Goal: Information Seeking & Learning: Learn about a topic

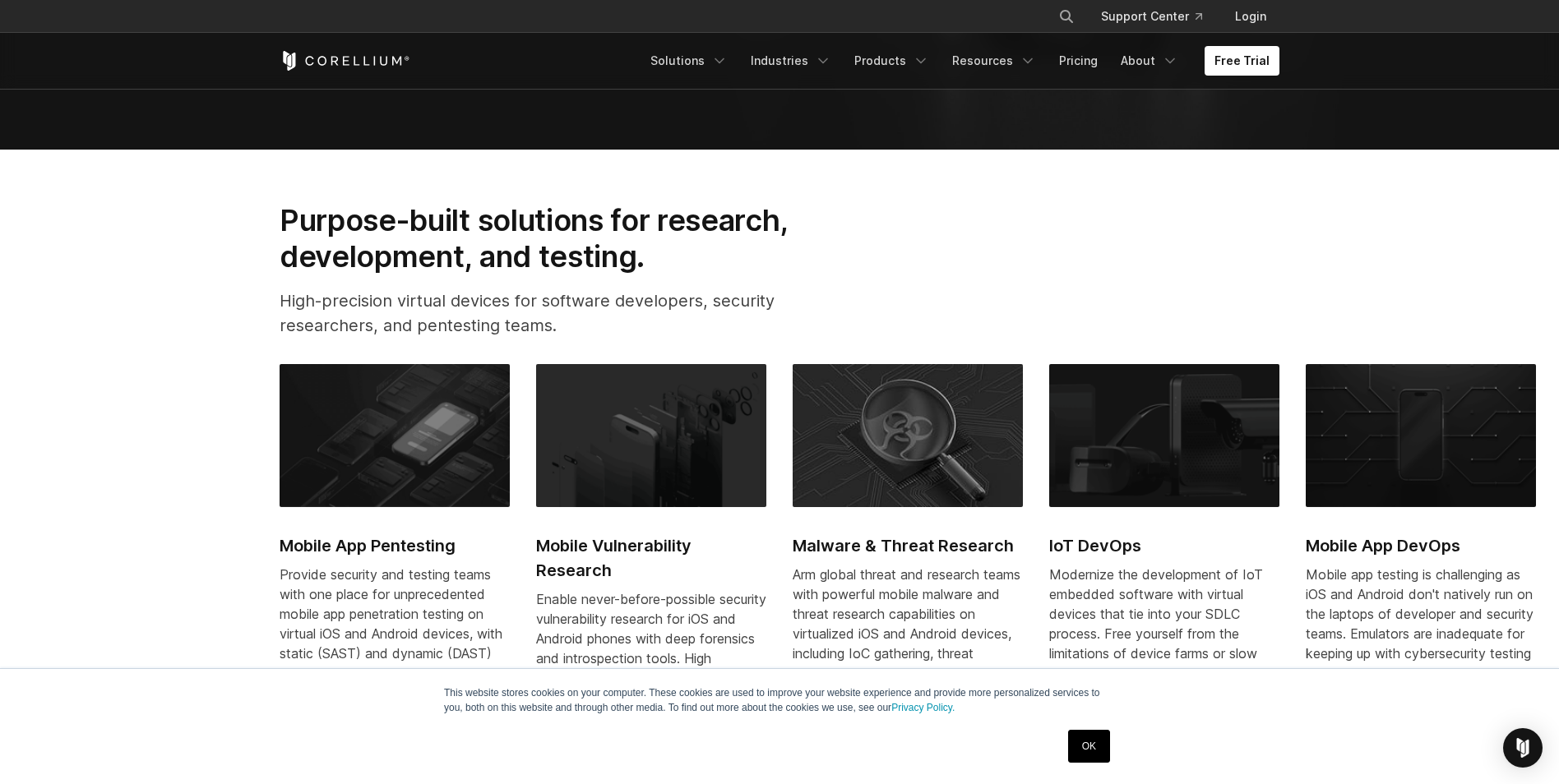
scroll to position [691, 0]
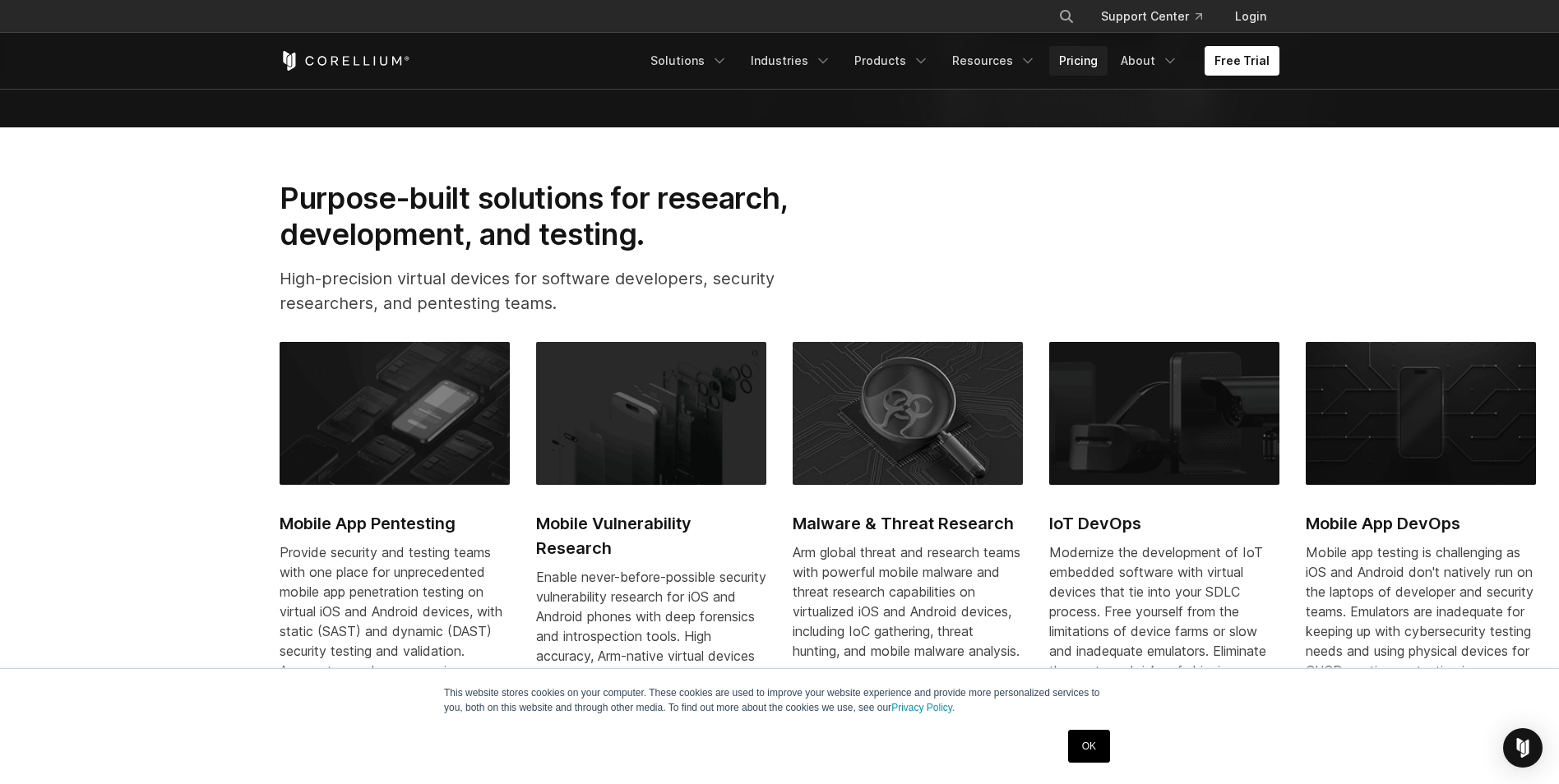
click at [1084, 65] on link "Pricing" at bounding box center [1078, 61] width 58 height 30
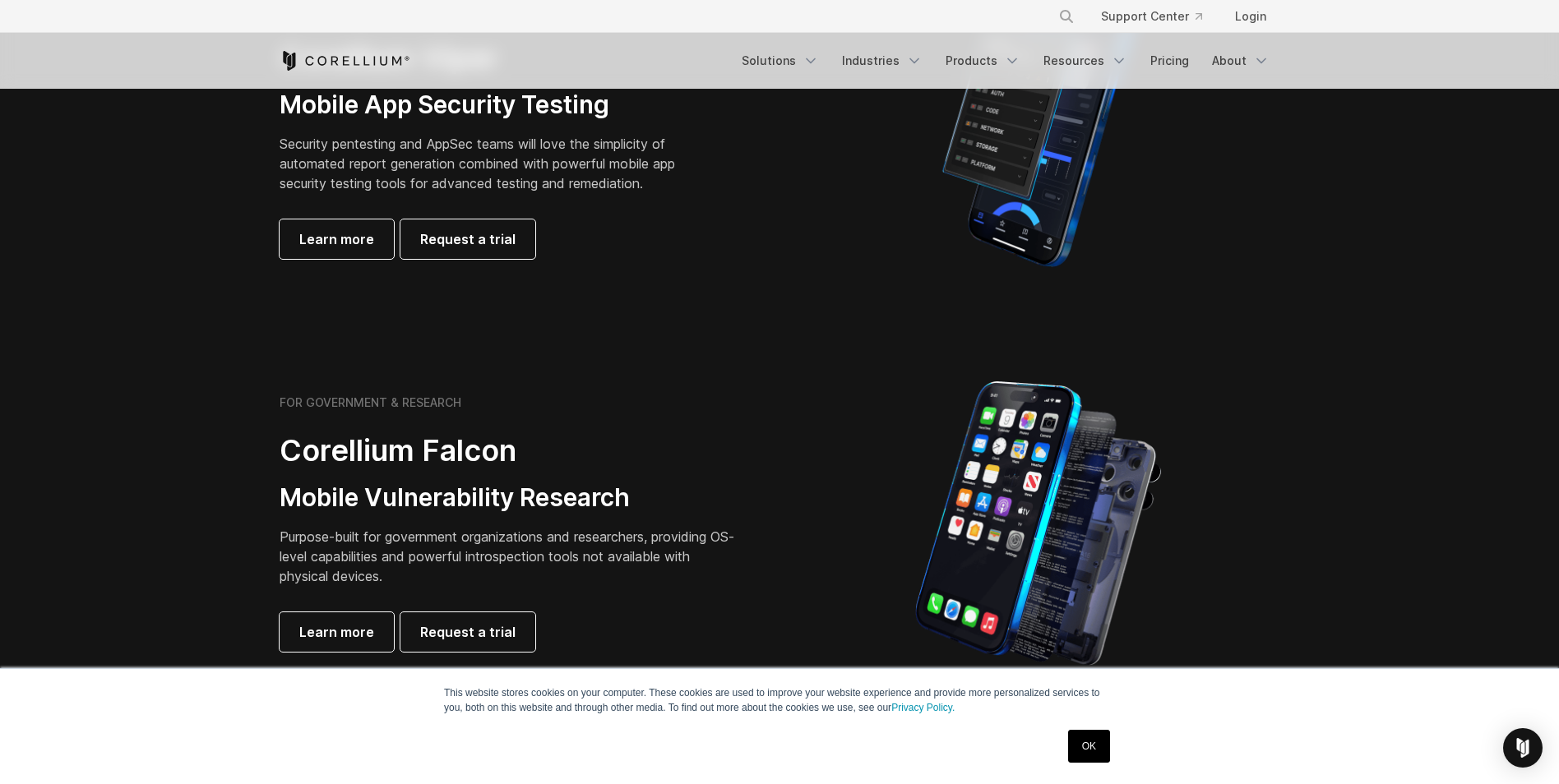
scroll to position [493, 0]
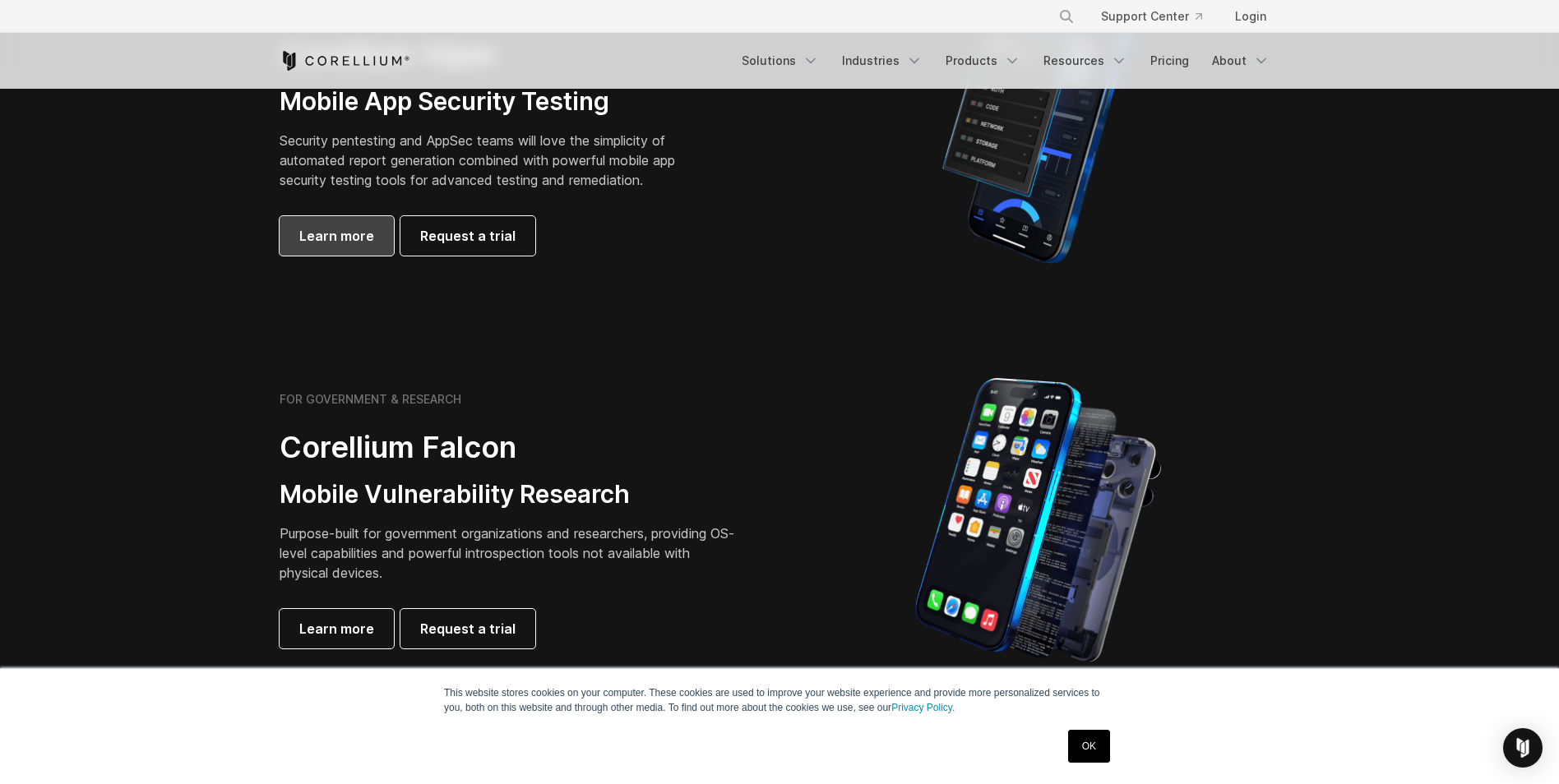
click at [310, 235] on span "Learn more" at bounding box center [337, 236] width 75 height 20
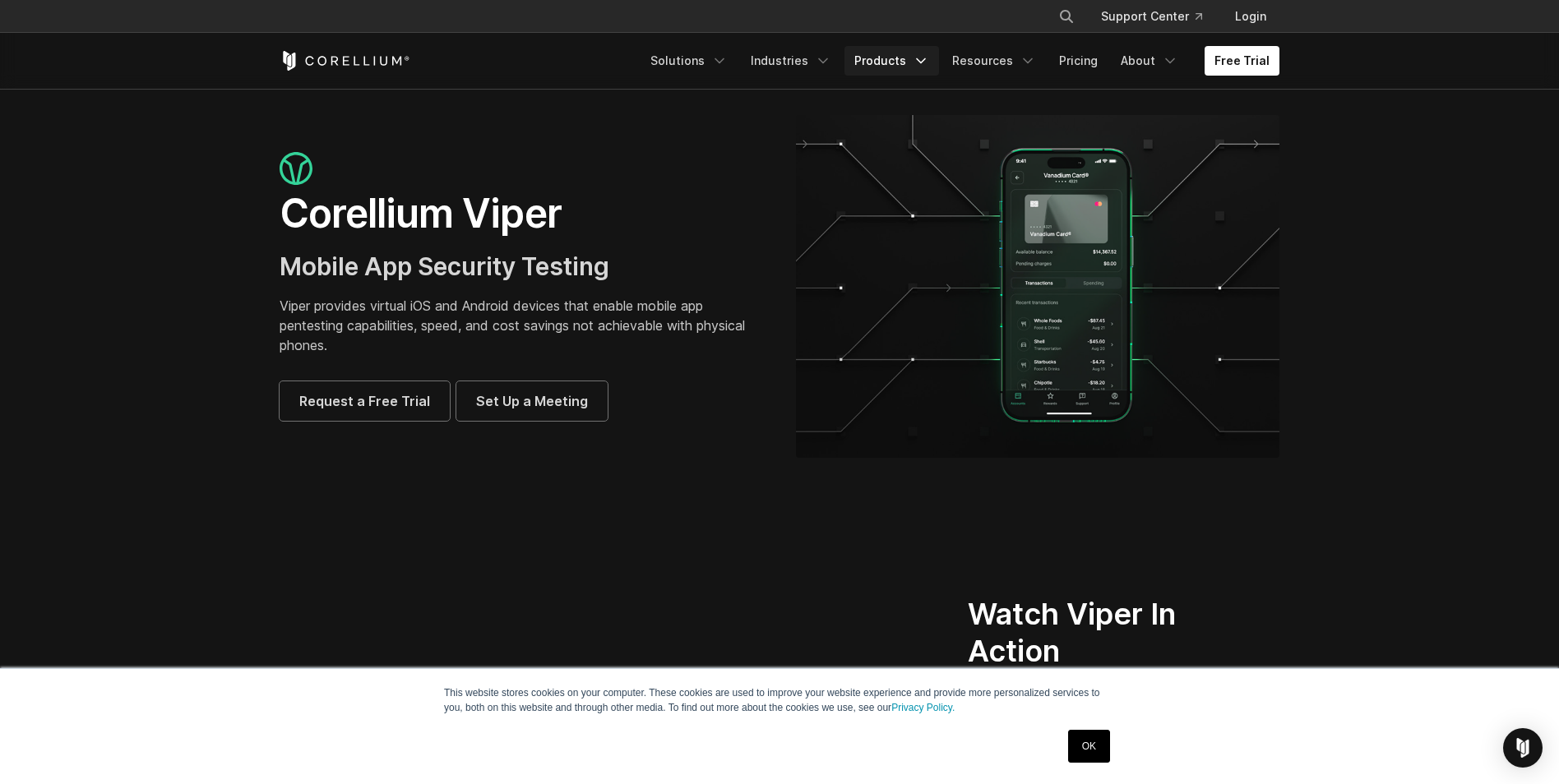
click at [897, 66] on link "Products" at bounding box center [892, 61] width 94 height 30
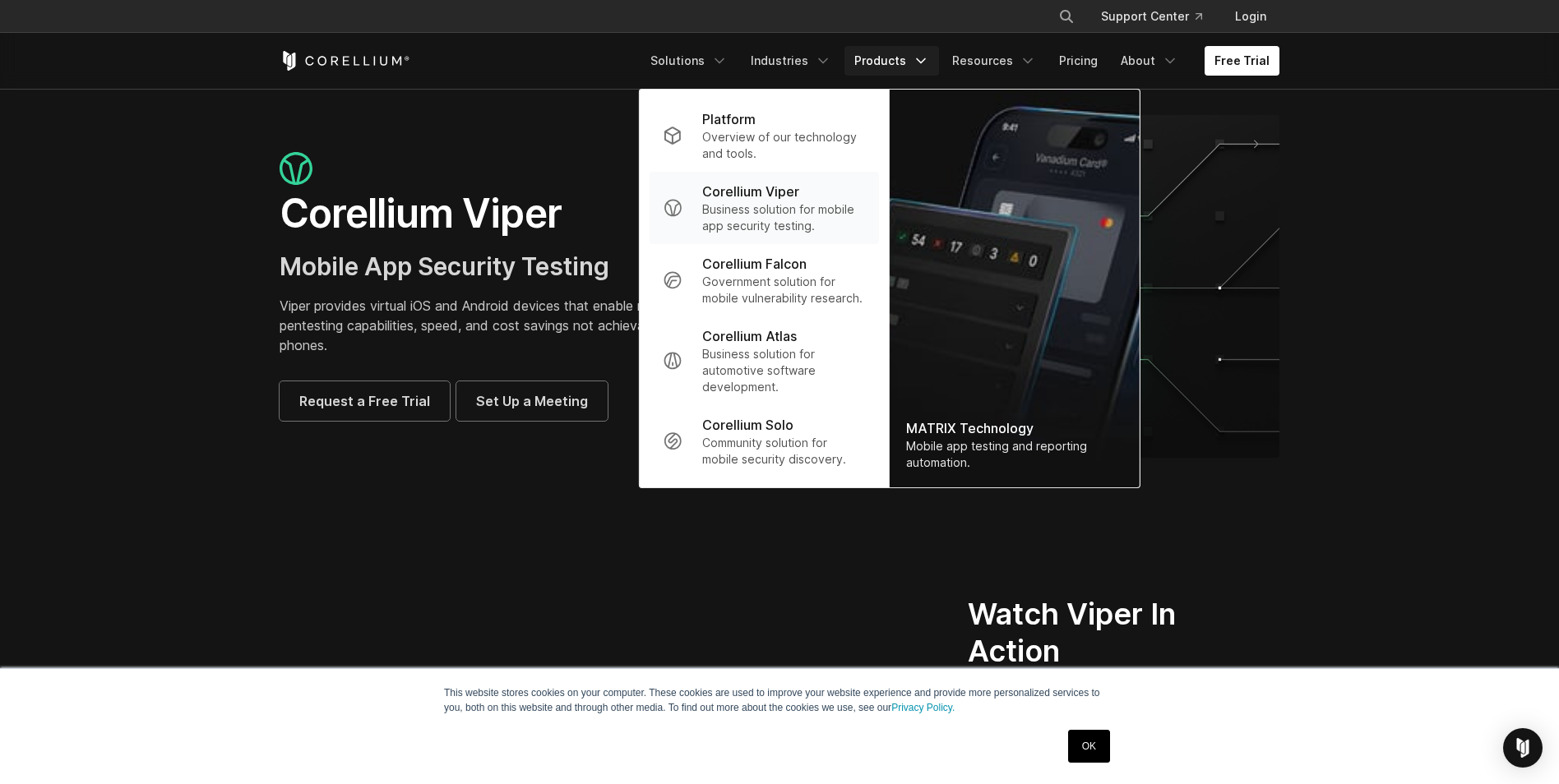
click at [755, 198] on p "Corellium Viper" at bounding box center [750, 192] width 97 height 20
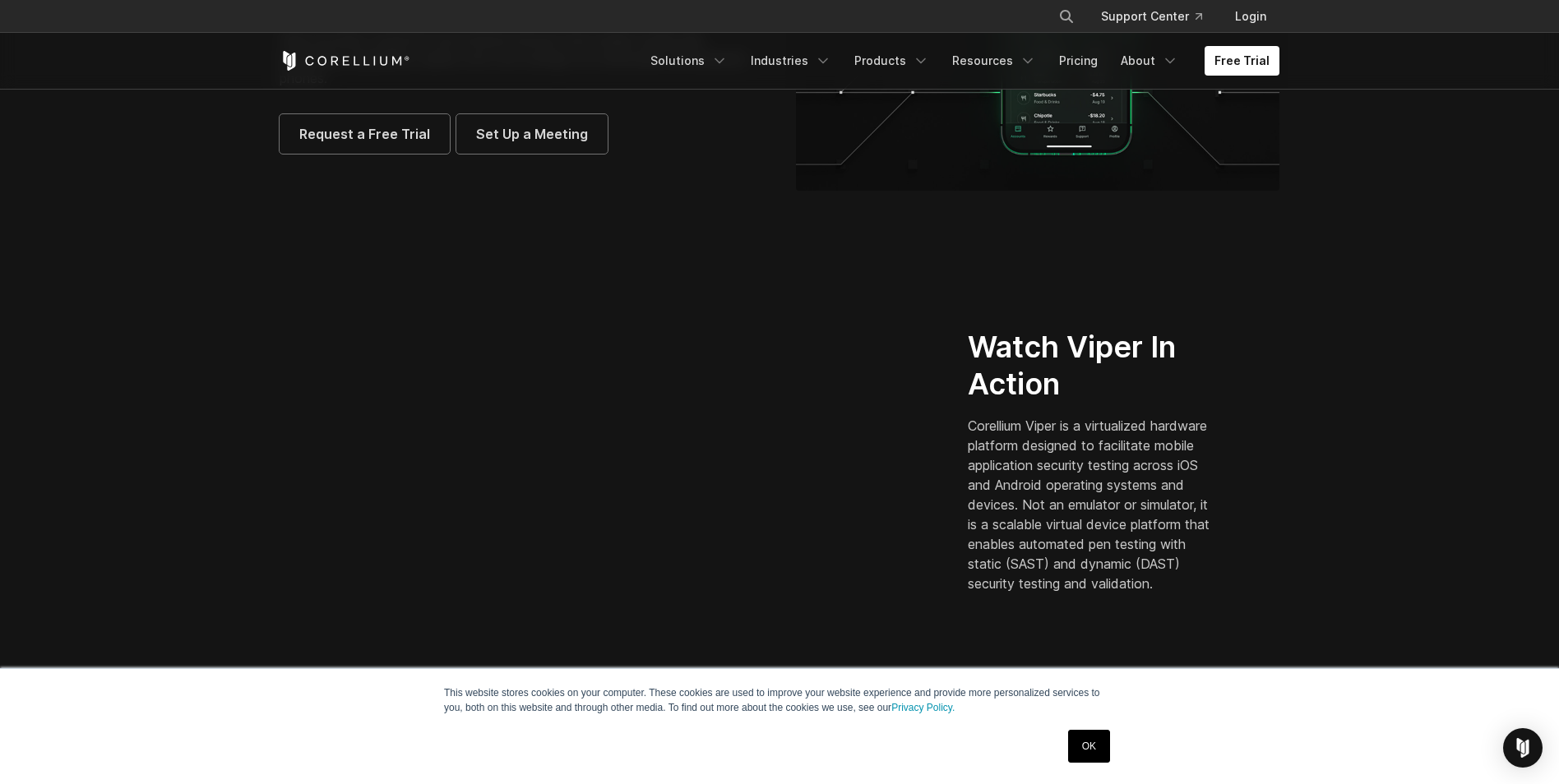
scroll to position [97, 0]
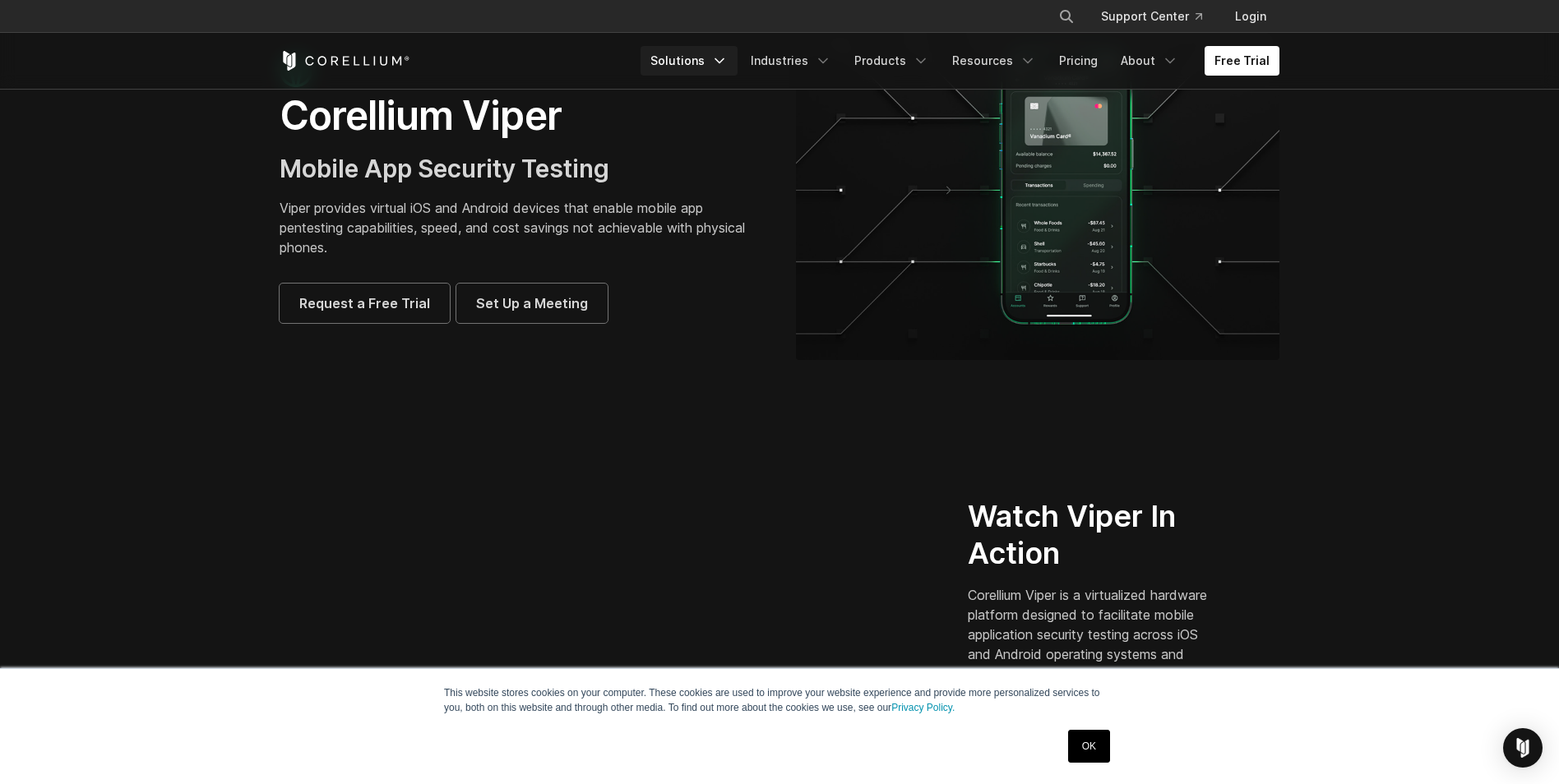
click at [726, 59] on icon "Navigation Menu" at bounding box center [719, 60] width 17 height 17
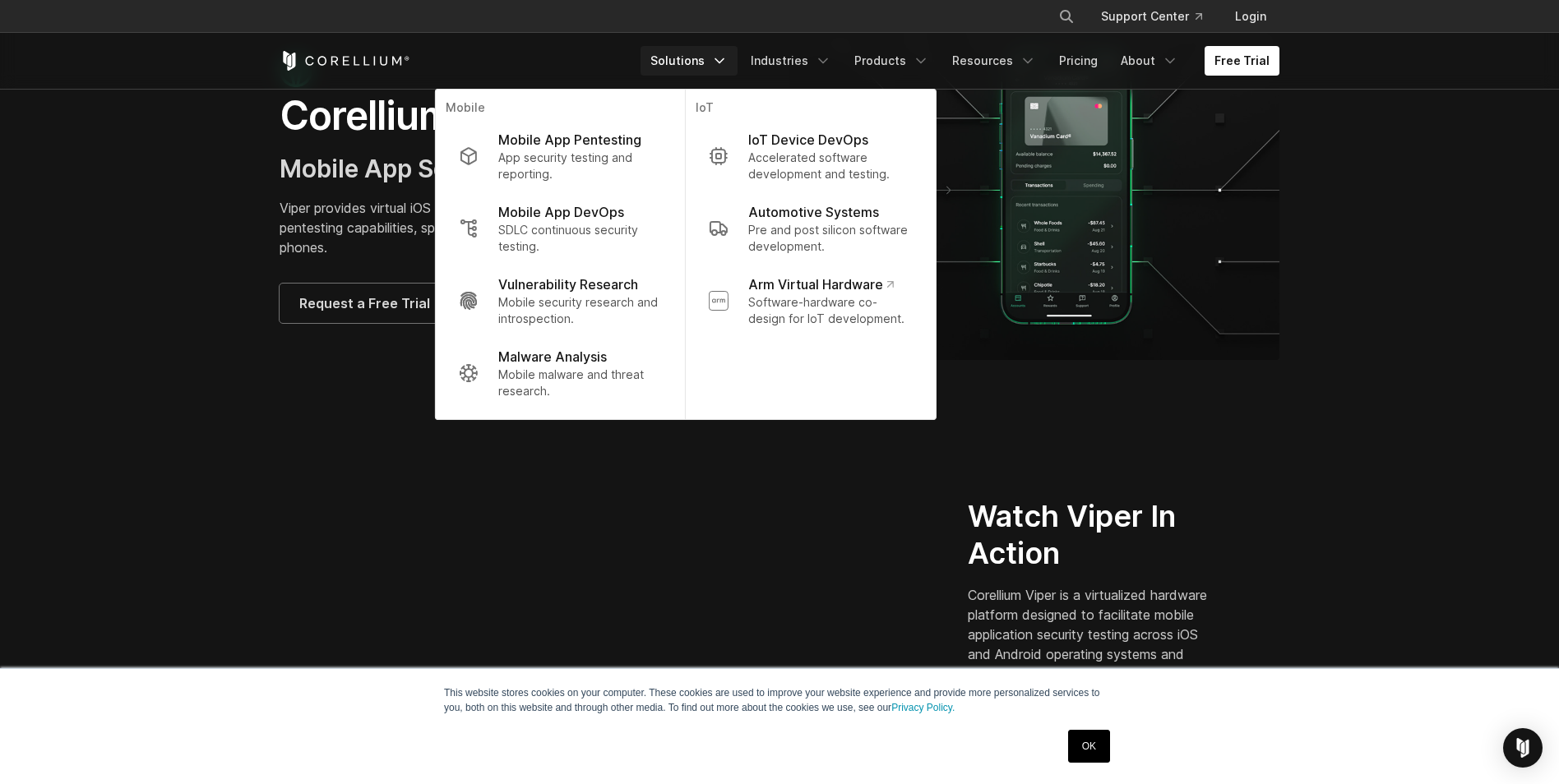
click at [724, 73] on link "Solutions" at bounding box center [689, 61] width 97 height 30
